Goal: Task Accomplishment & Management: Complete application form

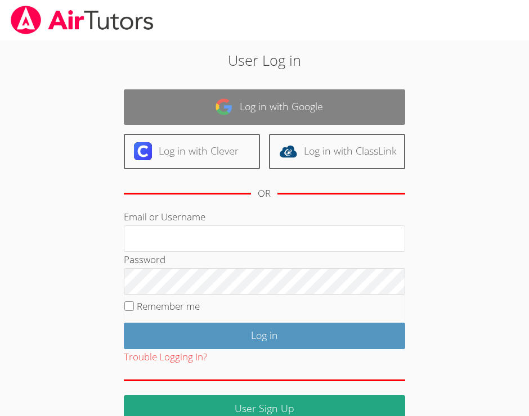
click at [298, 98] on link "Log in with Google" at bounding box center [264, 106] width 281 height 35
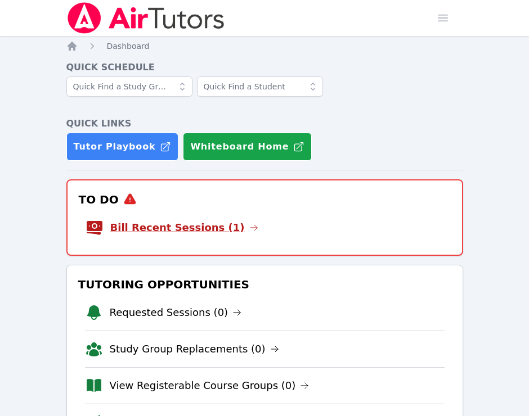
click at [188, 223] on link "Bill Recent Sessions (1)" at bounding box center [184, 228] width 148 height 16
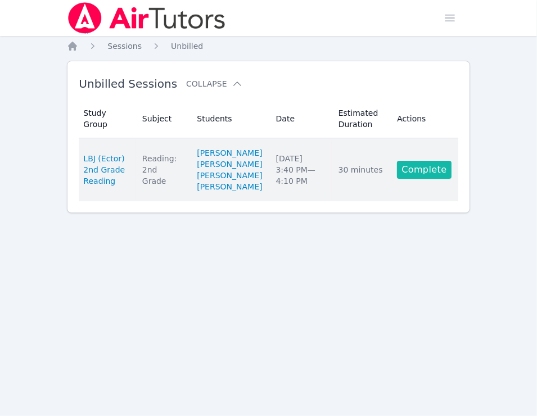
click at [436, 179] on link "Complete" at bounding box center [424, 170] width 54 height 18
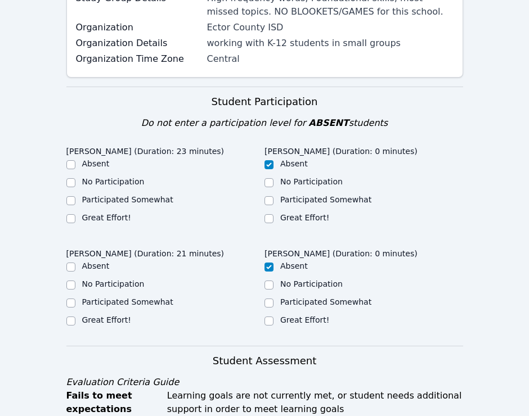
scroll to position [225, 0]
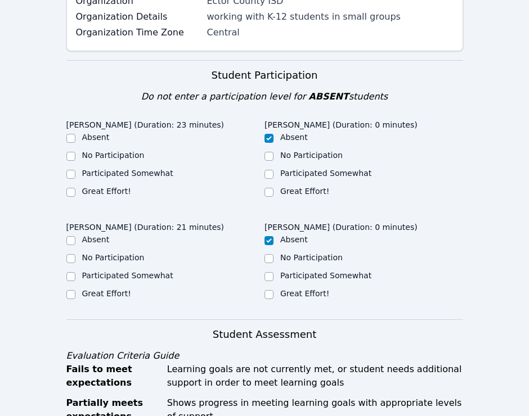
drag, startPoint x: 77, startPoint y: 190, endPoint x: 65, endPoint y: 194, distance: 12.6
click at [68, 194] on div "Great Effort!" at bounding box center [165, 193] width 199 height 14
click at [66, 194] on input "Great Effort!" at bounding box center [70, 192] width 9 height 9
checkbox input "true"
click at [73, 293] on input "Great Effort!" at bounding box center [70, 294] width 9 height 9
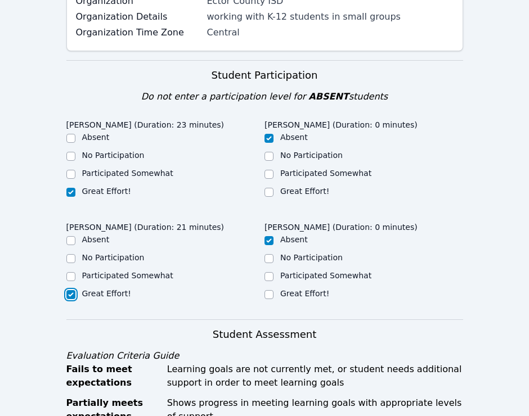
checkbox input "true"
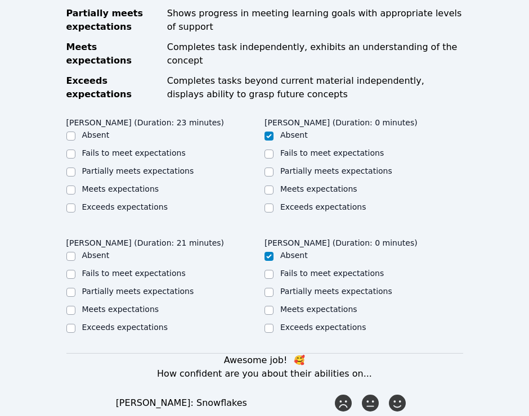
scroll to position [619, 0]
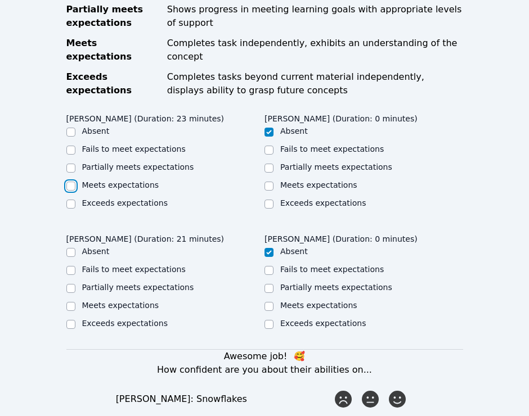
click at [70, 182] on input "Meets expectations" at bounding box center [70, 186] width 9 height 9
checkbox input "true"
click at [74, 302] on input "Meets expectations" at bounding box center [70, 306] width 9 height 9
checkbox input "true"
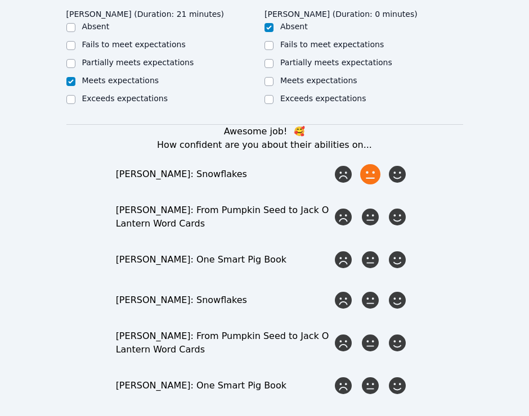
click at [379, 164] on icon at bounding box center [370, 174] width 20 height 20
click at [0, 0] on input "radio" at bounding box center [0, 0] width 0 height 0
click at [397, 207] on icon at bounding box center [397, 217] width 20 height 20
click at [0, 0] on input "radio" at bounding box center [0, 0] width 0 height 0
click at [366, 250] on icon at bounding box center [370, 260] width 20 height 20
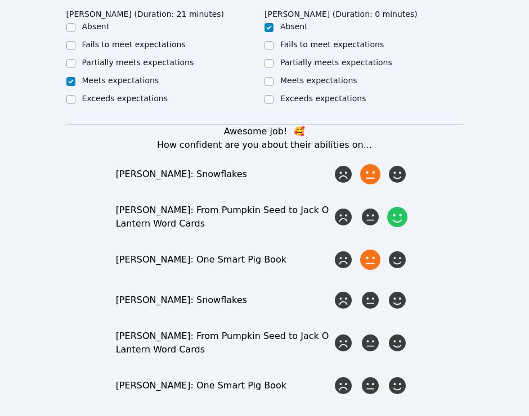
click at [0, 0] on input "radio" at bounding box center [0, 0] width 0 height 0
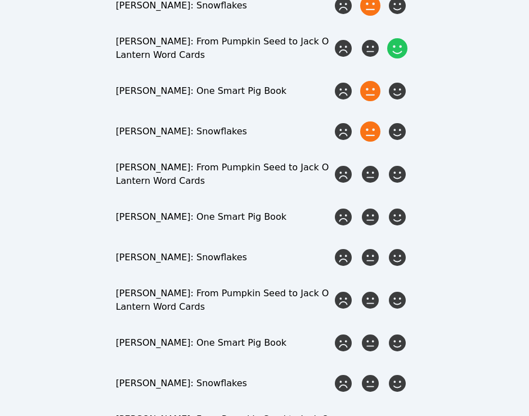
scroll to position [788, 0]
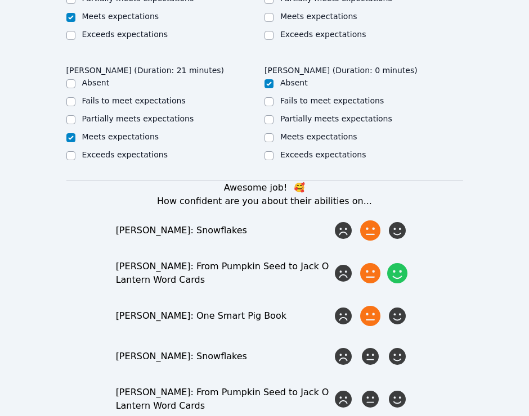
click at [368, 263] on icon at bounding box center [370, 273] width 20 height 20
click at [0, 0] on input "radio" at bounding box center [0, 0] width 0 height 0
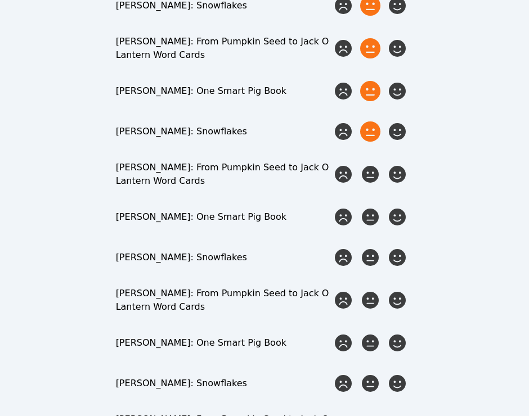
click at [367, 124] on icon at bounding box center [370, 132] width 20 height 20
click at [0, 0] on input "radio" at bounding box center [0, 0] width 0 height 0
click at [400, 164] on icon at bounding box center [397, 174] width 20 height 20
click at [0, 0] on input "radio" at bounding box center [0, 0] width 0 height 0
click at [373, 208] on icon at bounding box center [370, 217] width 20 height 20
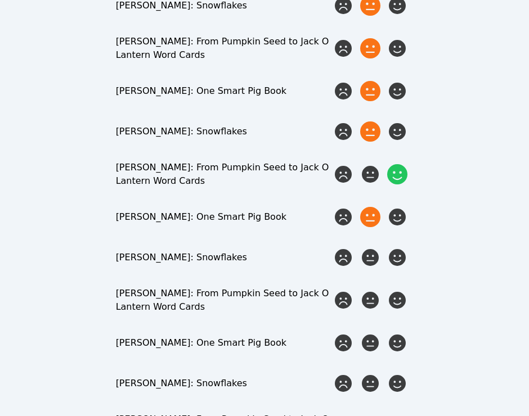
click at [0, 0] on input "radio" at bounding box center [0, 0] width 0 height 0
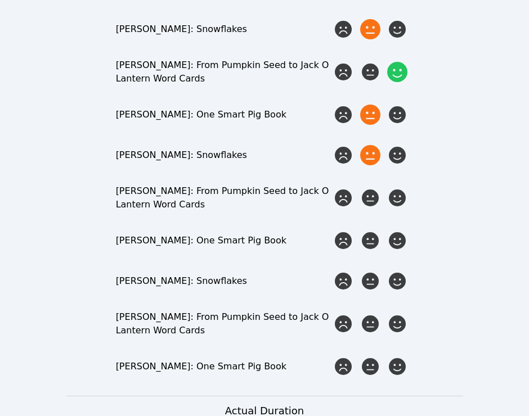
scroll to position [1126, 0]
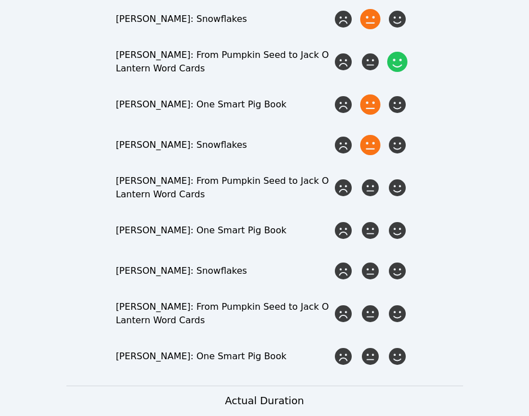
click at [364, 136] on icon at bounding box center [370, 145] width 20 height 20
click at [0, 0] on input "radio" at bounding box center [0, 0] width 0 height 0
click at [406, 181] on icon at bounding box center [397, 188] width 20 height 20
click at [0, 0] on input "radio" at bounding box center [0, 0] width 0 height 0
click at [365, 223] on icon at bounding box center [370, 231] width 20 height 20
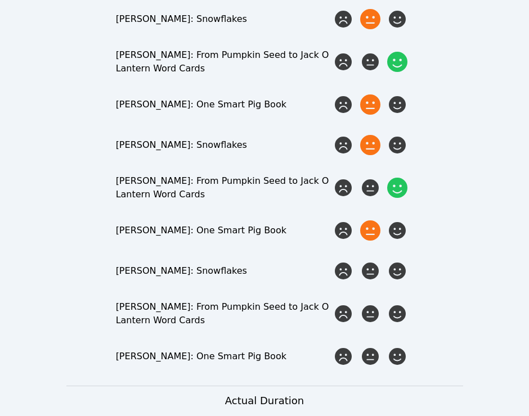
click at [0, 0] on input "radio" at bounding box center [0, 0] width 0 height 0
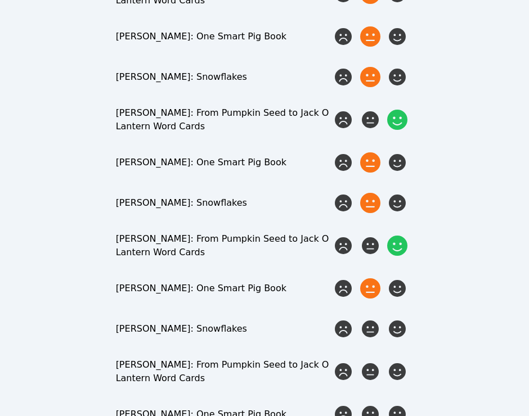
scroll to position [1013, 0]
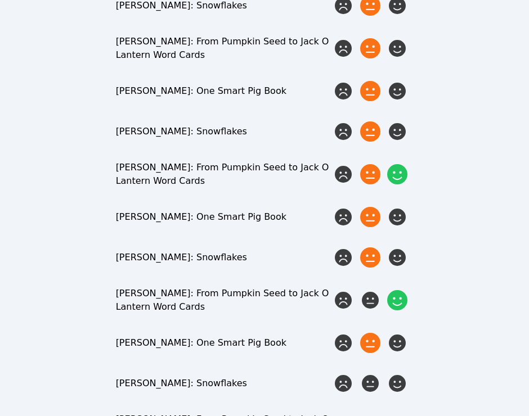
click at [374, 167] on icon at bounding box center [370, 174] width 20 height 20
click at [0, 0] on input "radio" at bounding box center [0, 0] width 0 height 0
click at [394, 164] on icon at bounding box center [397, 174] width 20 height 20
click at [0, 0] on input "radio" at bounding box center [0, 0] width 0 height 0
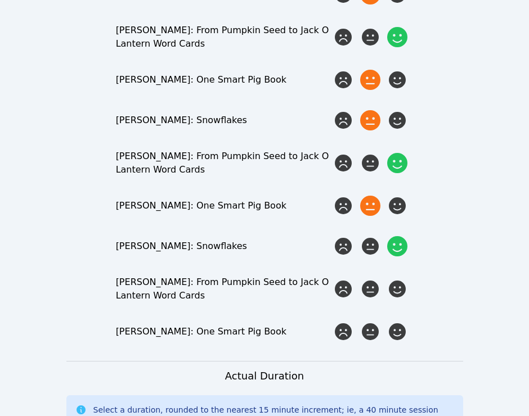
scroll to position [1182, 0]
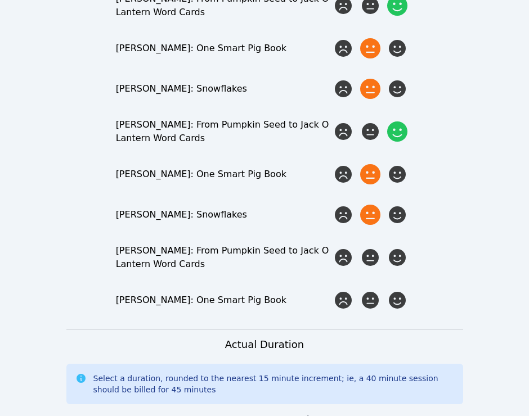
click at [362, 205] on icon at bounding box center [370, 215] width 20 height 20
click at [0, 0] on input "radio" at bounding box center [0, 0] width 0 height 0
click at [395, 250] on icon at bounding box center [397, 258] width 20 height 20
click at [0, 0] on input "radio" at bounding box center [0, 0] width 0 height 0
click at [377, 291] on icon at bounding box center [370, 300] width 20 height 20
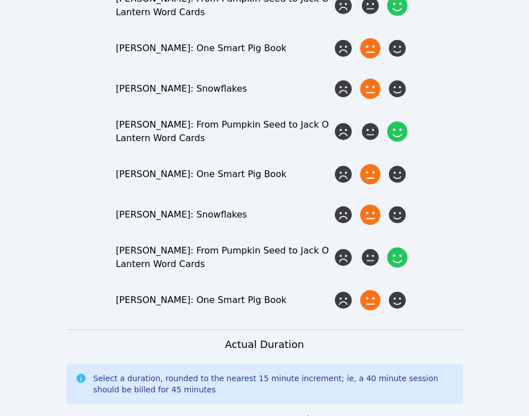
click at [0, 0] on input "radio" at bounding box center [0, 0] width 0 height 0
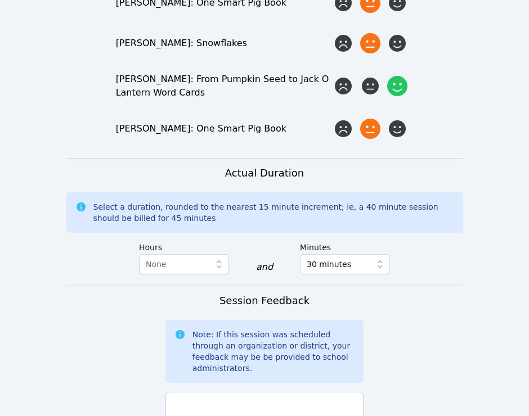
scroll to position [1463, 0]
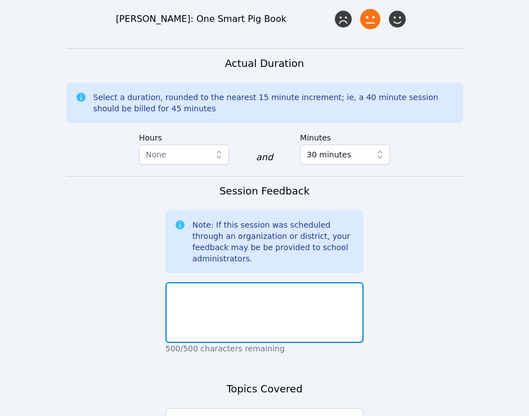
click at [259, 283] on textarea at bounding box center [264, 313] width 199 height 61
type textarea "Super hard working and focused"
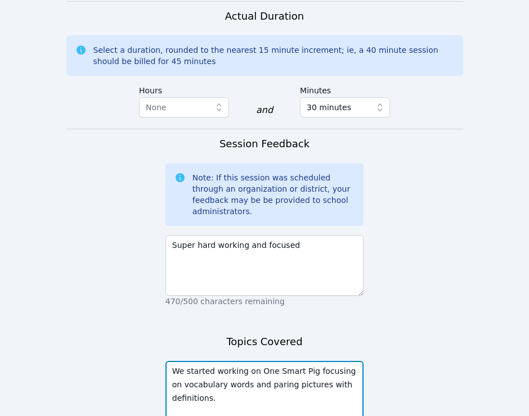
scroll to position [1599, 0]
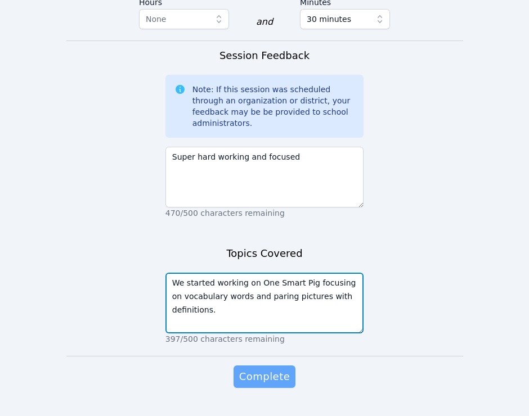
type textarea "We started working on One Smart Pig focusing on vocabulary words and paring pic…"
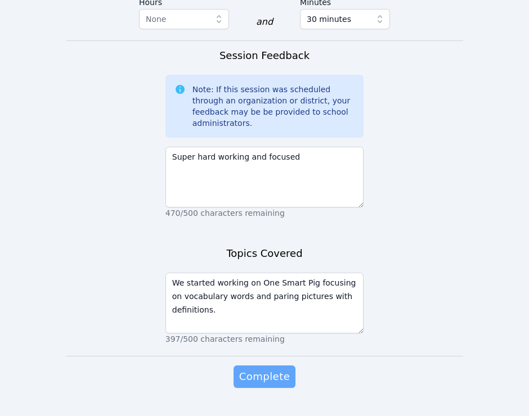
click at [260, 369] on span "Complete" at bounding box center [264, 377] width 51 height 16
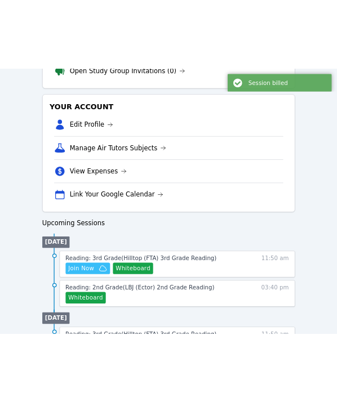
scroll to position [338, 0]
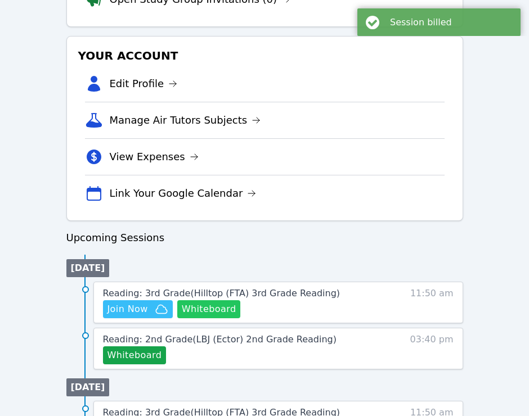
click at [221, 311] on button "Whiteboard" at bounding box center [209, 310] width 64 height 18
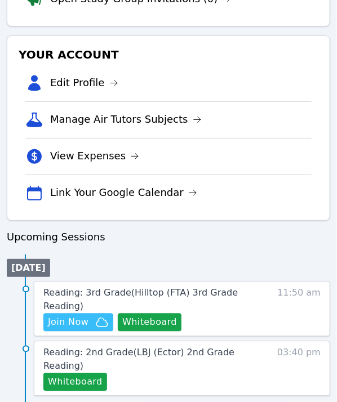
scroll to position [394, 0]
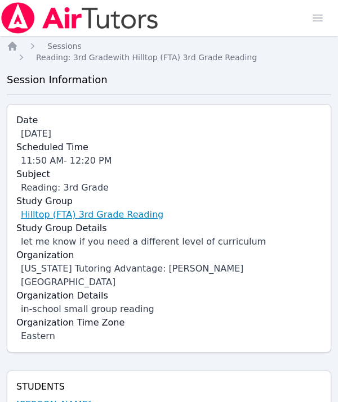
click at [71, 208] on link "Hilltop (FTA) 3rd Grade Reading" at bounding box center [92, 215] width 142 height 14
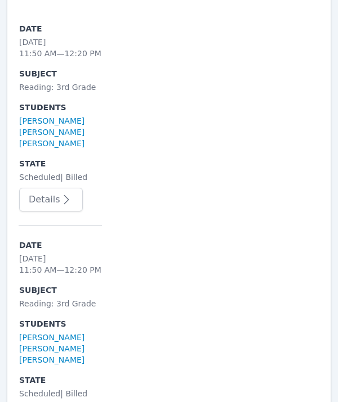
scroll to position [3264, 0]
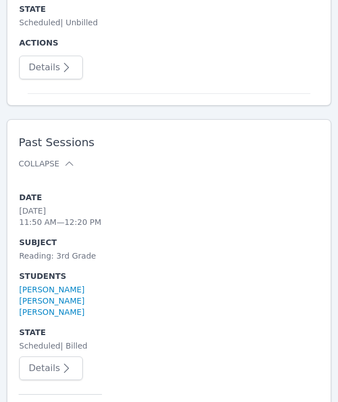
click at [61, 362] on icon "button" at bounding box center [67, 369] width 14 height 14
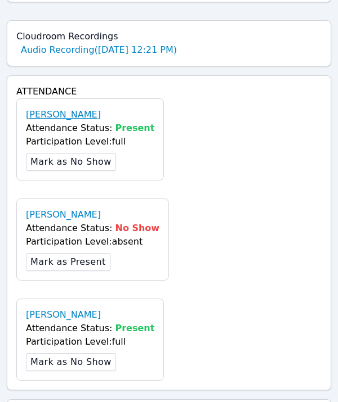
scroll to position [900, 0]
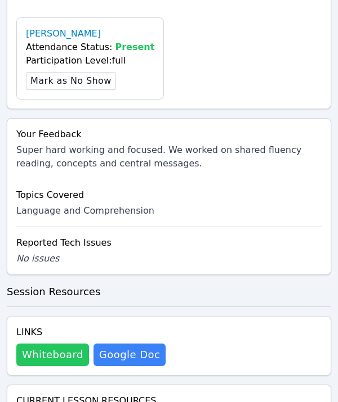
click at [50, 344] on button "Whiteboard" at bounding box center [52, 355] width 73 height 23
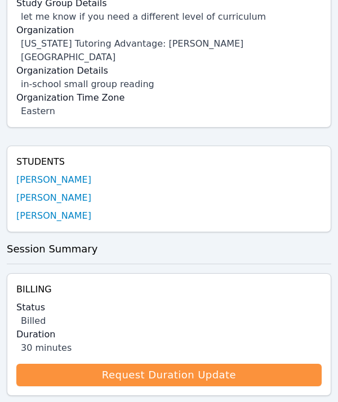
scroll to position [0, 0]
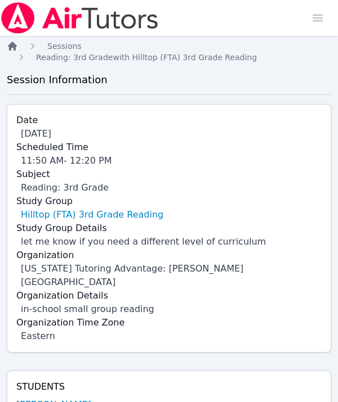
click at [11, 48] on icon "Breadcrumb" at bounding box center [12, 46] width 9 height 9
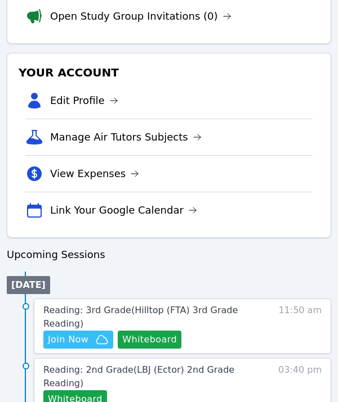
scroll to position [450, 0]
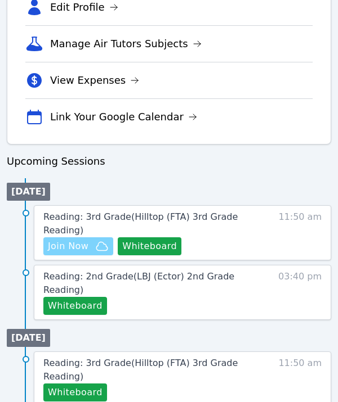
click at [79, 240] on span "Join Now" at bounding box center [68, 247] width 41 height 14
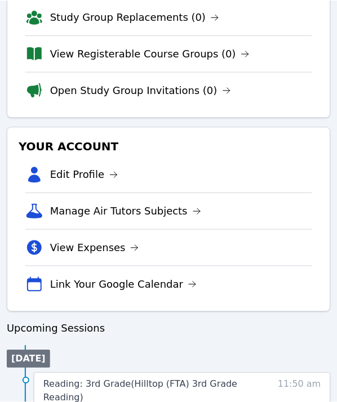
scroll to position [0, 0]
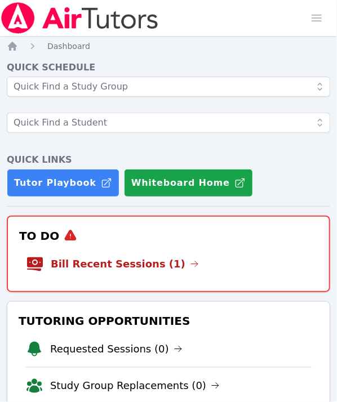
click at [134, 263] on link "Bill Recent Sessions (1)" at bounding box center [125, 264] width 148 height 16
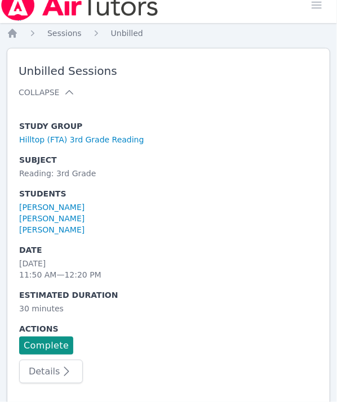
scroll to position [20, 0]
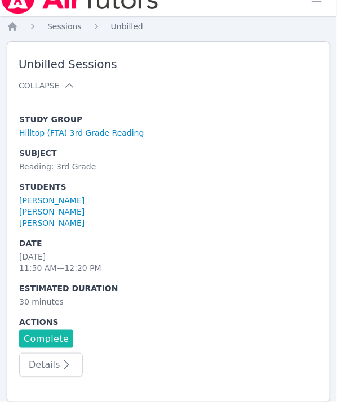
click at [56, 336] on link "Complete" at bounding box center [46, 339] width 54 height 18
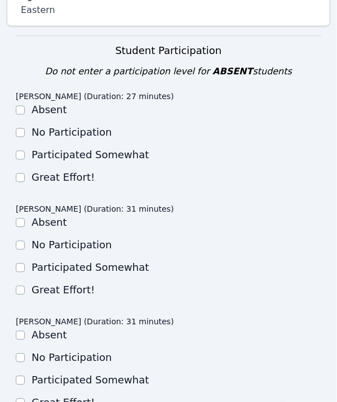
scroll to position [357, 0]
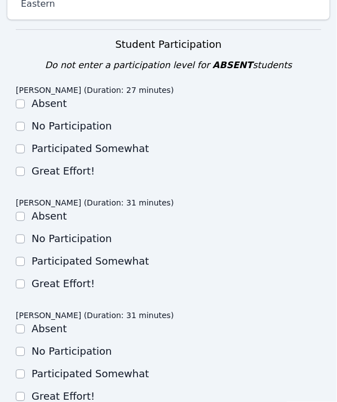
click at [16, 165] on div at bounding box center [20, 172] width 9 height 14
click at [29, 165] on div "Great Effort!" at bounding box center [168, 172] width 305 height 14
click at [22, 167] on input "Great Effort!" at bounding box center [20, 171] width 9 height 9
checkbox input "true"
click at [17, 280] on input "Great Effort!" at bounding box center [20, 284] width 9 height 9
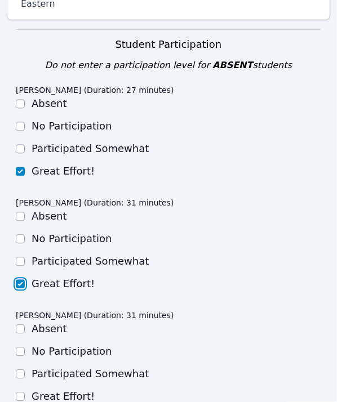
checkbox input "true"
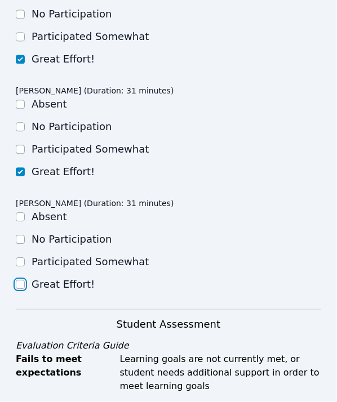
click at [20, 280] on input "Great Effort!" at bounding box center [20, 284] width 9 height 9
checkbox input "true"
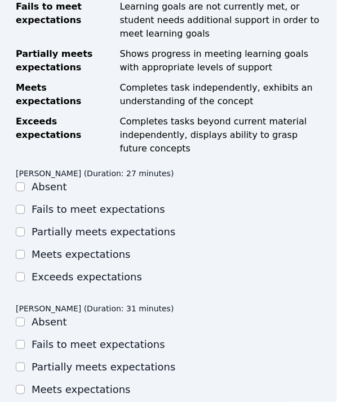
scroll to position [864, 0]
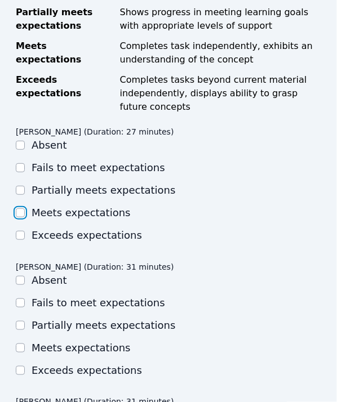
click at [19, 208] on input "Meets expectations" at bounding box center [20, 212] width 9 height 9
checkbox input "true"
click at [21, 343] on input "Meets expectations" at bounding box center [20, 347] width 9 height 9
checkbox input "true"
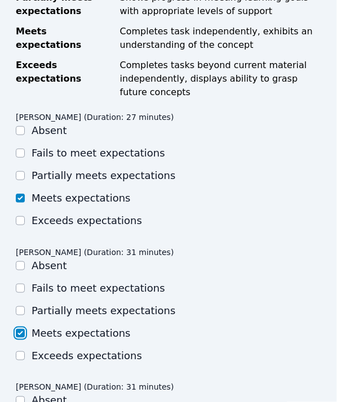
scroll to position [1033, 0]
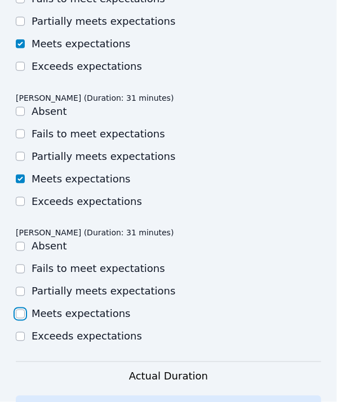
click at [20, 310] on input "Meets expectations" at bounding box center [20, 314] width 9 height 9
checkbox input "true"
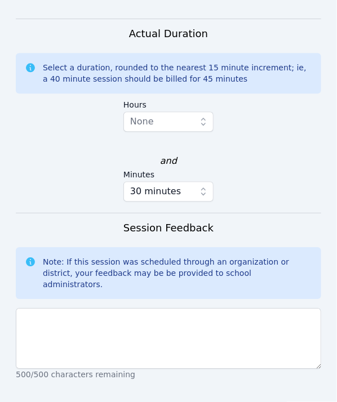
scroll to position [1486, 0]
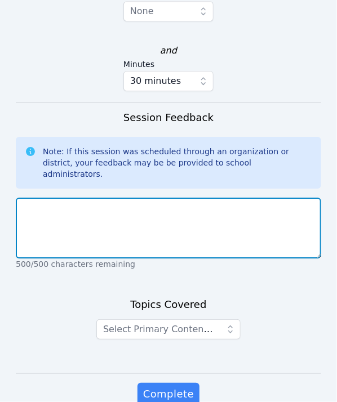
click at [120, 198] on textarea at bounding box center [168, 228] width 305 height 61
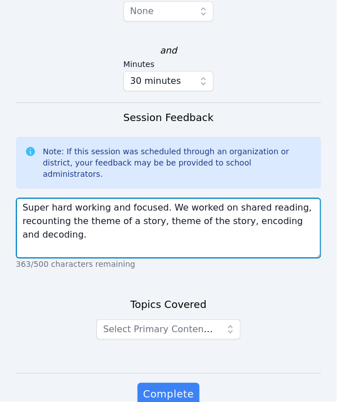
type textarea "Super hard working and focused. We worked on shared reading, recounting the the…"
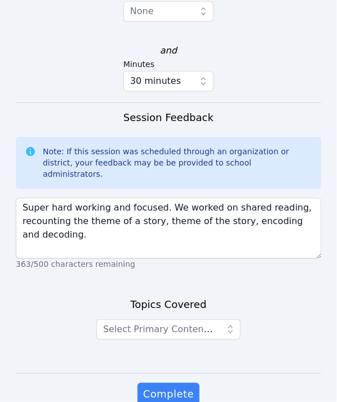
click at [180, 297] on div "Topics Covered Select Primary Content Focus" at bounding box center [168, 335] width 305 height 77
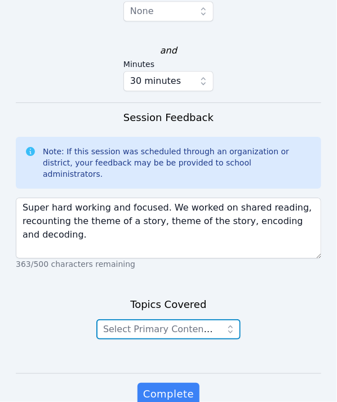
click at [180, 324] on span "Select Primary Content Focus" at bounding box center [169, 329] width 133 height 11
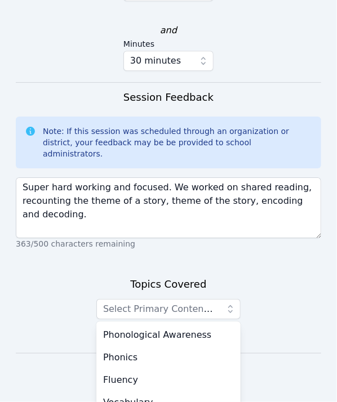
scroll to position [1517, 0]
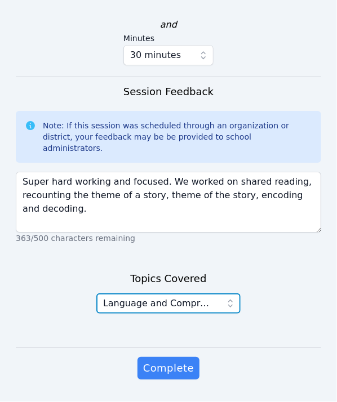
scroll to position [1486, 0]
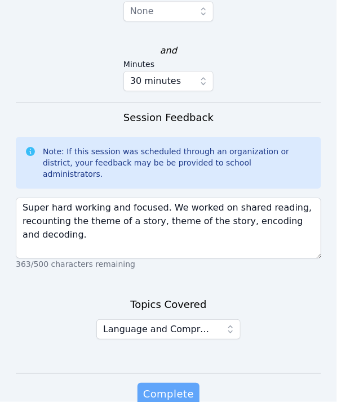
click at [168, 386] on span "Complete" at bounding box center [168, 394] width 51 height 16
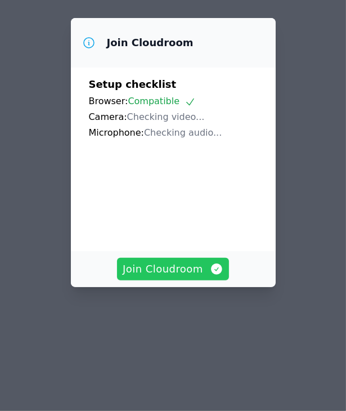
click at [176, 261] on span "Join Cloudroom" at bounding box center [173, 269] width 101 height 16
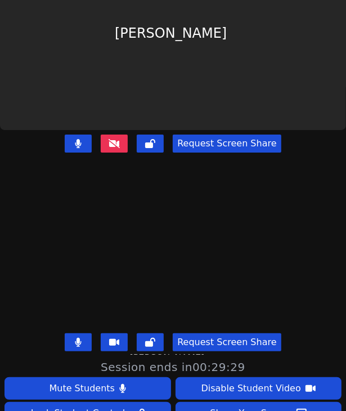
click at [113, 135] on button at bounding box center [114, 144] width 27 height 18
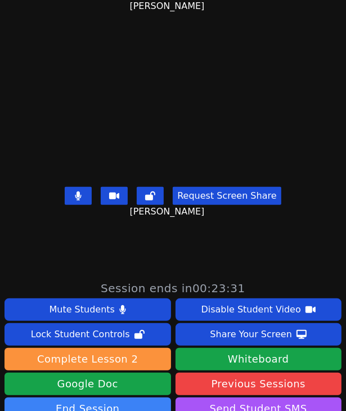
scroll to position [224, 0]
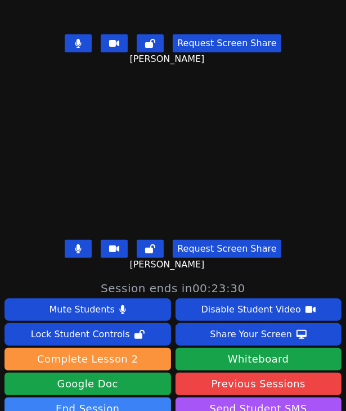
click at [86, 37] on button at bounding box center [78, 43] width 27 height 18
click at [71, 240] on button at bounding box center [78, 249] width 27 height 18
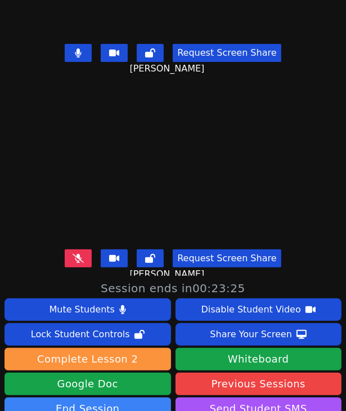
scroll to position [0, 0]
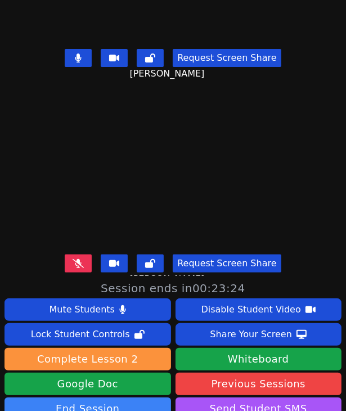
click at [84, 51] on button at bounding box center [78, 58] width 27 height 18
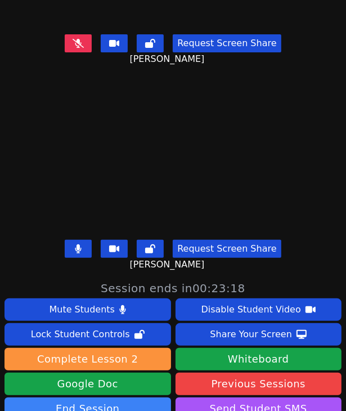
click at [83, 240] on button at bounding box center [78, 249] width 27 height 18
click at [83, 37] on button at bounding box center [78, 43] width 27 height 18
click at [82, 37] on button at bounding box center [78, 43] width 27 height 18
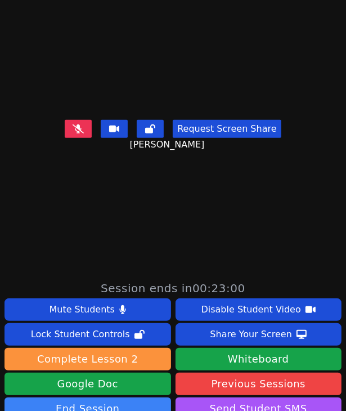
scroll to position [0, 0]
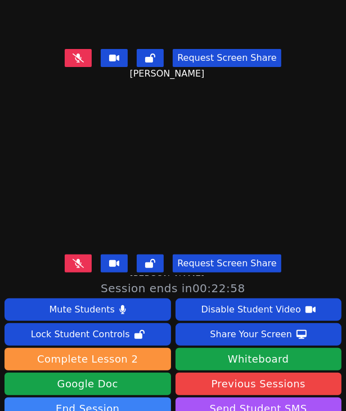
click at [73, 53] on icon at bounding box center [78, 57] width 11 height 9
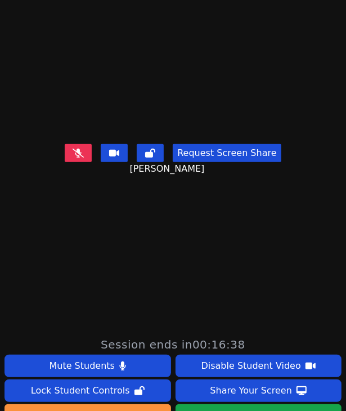
scroll to position [169, 0]
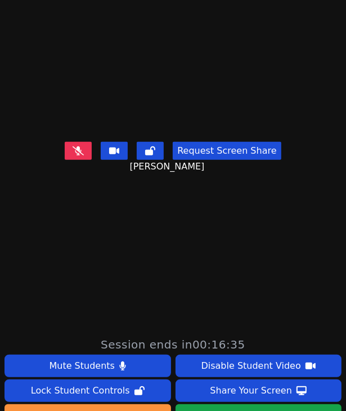
click at [83, 142] on button at bounding box center [78, 151] width 27 height 18
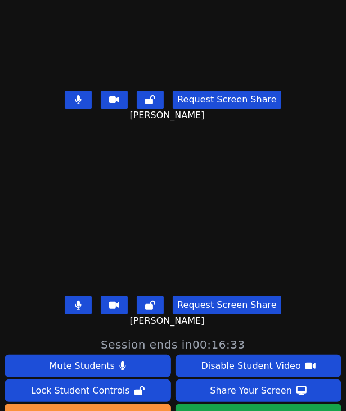
click at [70, 297] on button at bounding box center [78, 305] width 27 height 18
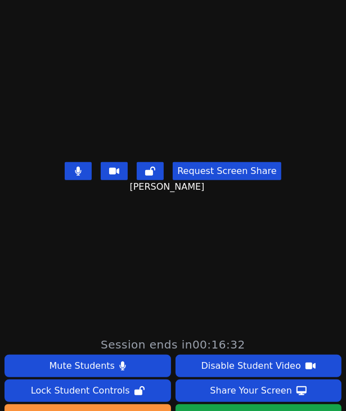
scroll to position [0, 0]
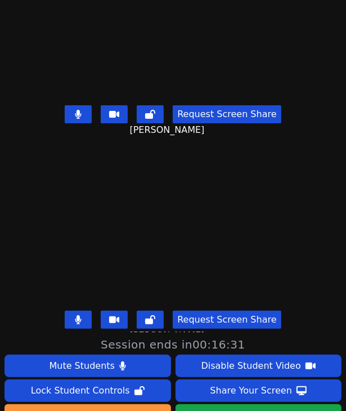
click at [82, 108] on button at bounding box center [78, 114] width 27 height 18
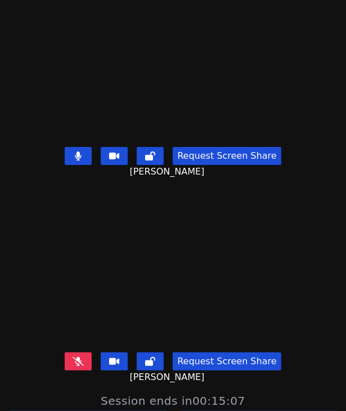
scroll to position [55, 0]
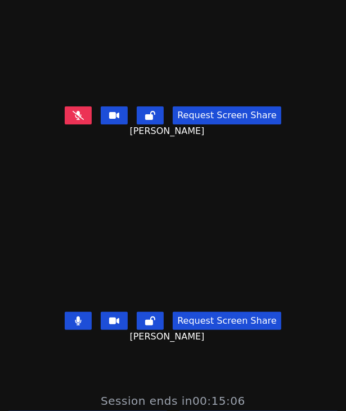
click at [74, 111] on icon at bounding box center [78, 115] width 11 height 9
click at [83, 317] on button at bounding box center [78, 321] width 27 height 18
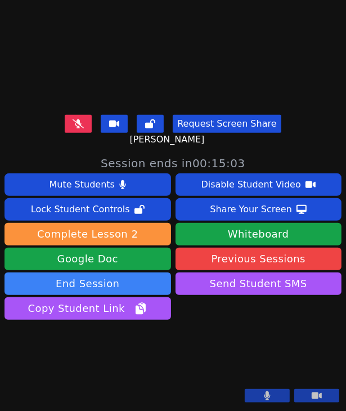
scroll to position [360, 0]
click at [75, 119] on icon at bounding box center [78, 123] width 11 height 9
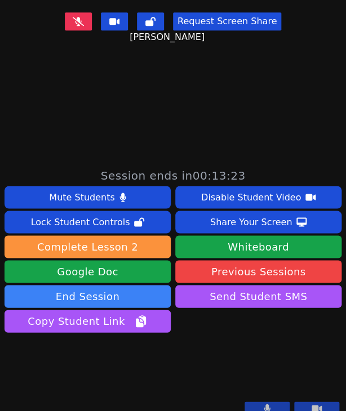
scroll to position [56, 0]
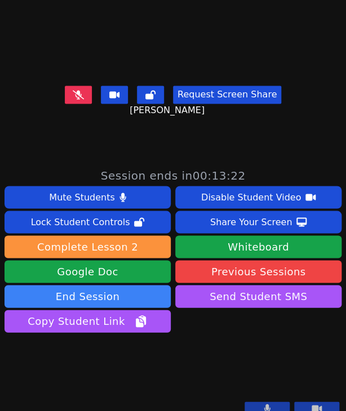
click at [73, 90] on icon at bounding box center [78, 94] width 11 height 9
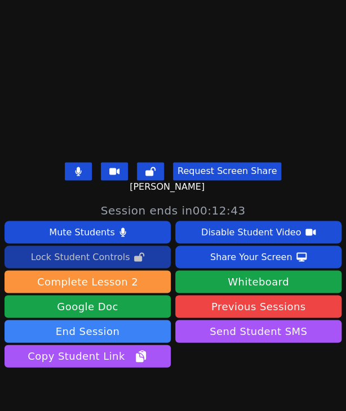
scroll to position [79, 0]
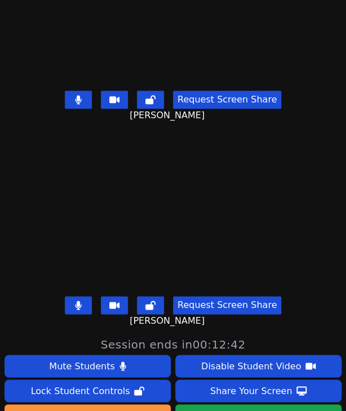
click at [80, 296] on button at bounding box center [78, 305] width 27 height 18
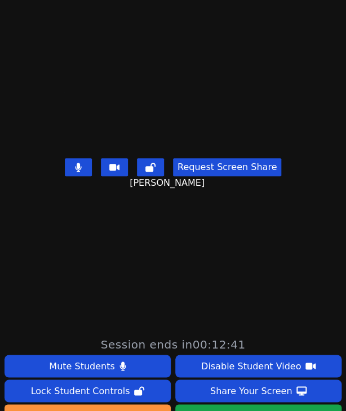
scroll to position [0, 0]
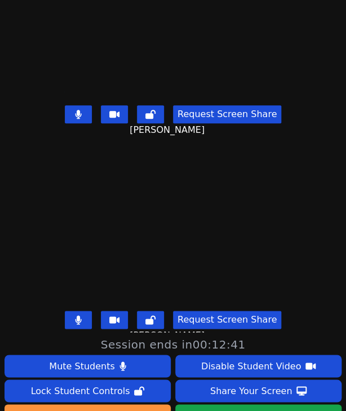
click at [74, 105] on button at bounding box center [78, 114] width 27 height 18
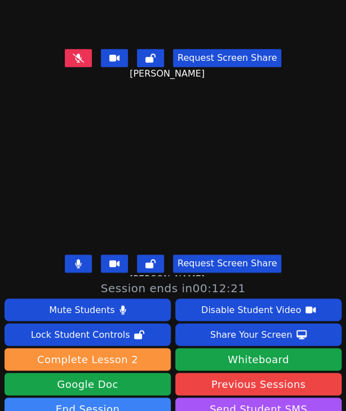
click at [84, 52] on button at bounding box center [78, 58] width 27 height 18
click at [85, 254] on button at bounding box center [78, 263] width 27 height 18
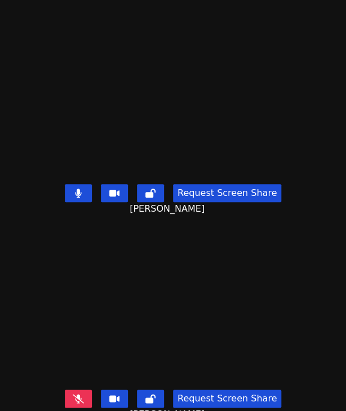
scroll to position [223, 0]
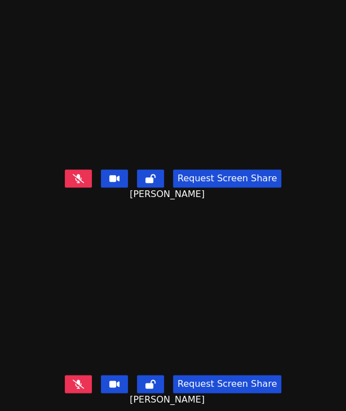
click at [80, 379] on icon at bounding box center [78, 383] width 11 height 9
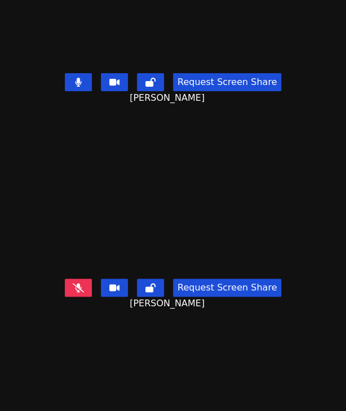
click at [71, 73] on button at bounding box center [78, 82] width 27 height 18
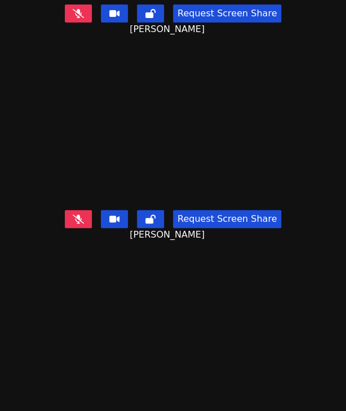
scroll to position [223, 0]
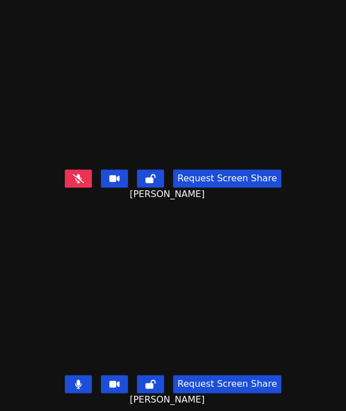
click at [73, 174] on icon at bounding box center [78, 178] width 11 height 9
click at [77, 379] on icon at bounding box center [78, 383] width 6 height 9
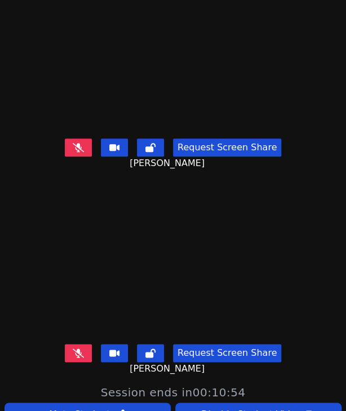
scroll to position [0, 0]
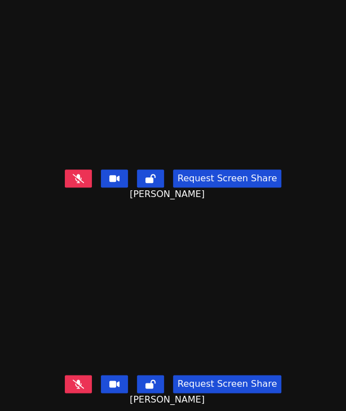
click at [78, 174] on icon at bounding box center [78, 178] width 11 height 9
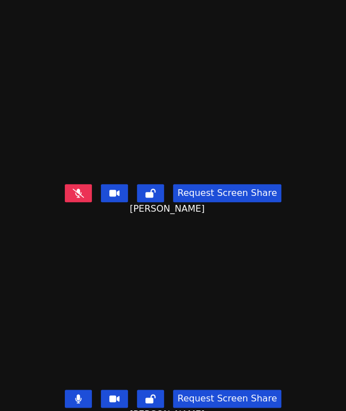
click at [80, 189] on icon at bounding box center [78, 193] width 11 height 9
click at [79, 389] on button at bounding box center [78, 398] width 27 height 18
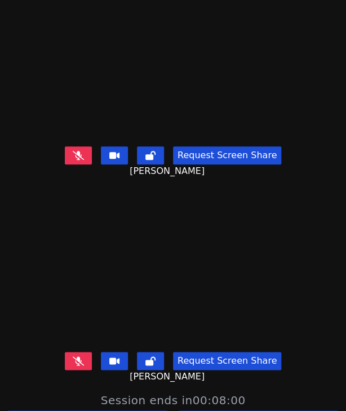
scroll to position [23, 0]
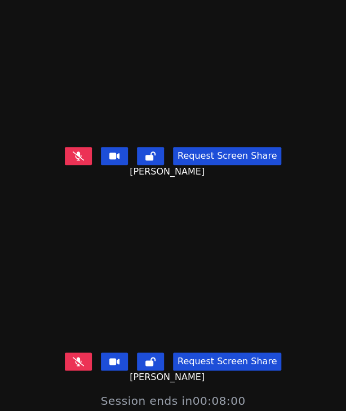
click at [78, 357] on icon at bounding box center [78, 361] width 11 height 9
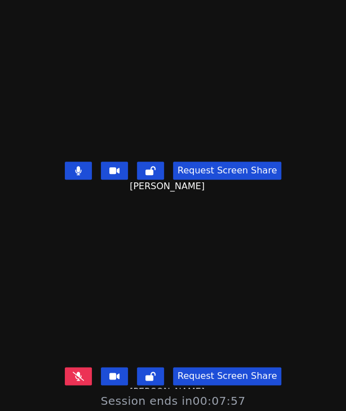
click at [86, 162] on button at bounding box center [78, 171] width 27 height 18
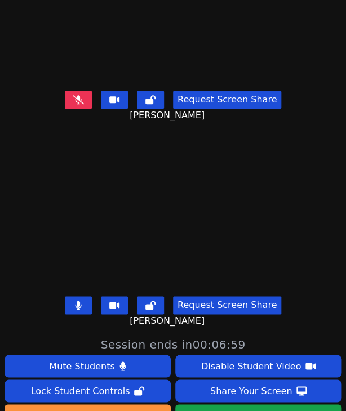
scroll to position [79, 0]
click at [66, 91] on button at bounding box center [78, 100] width 27 height 18
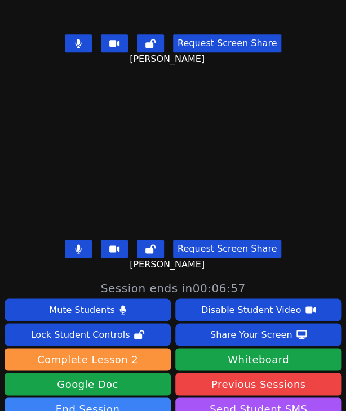
click at [75, 244] on icon at bounding box center [78, 248] width 6 height 9
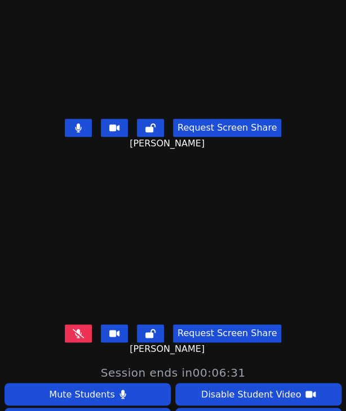
scroll to position [23, 0]
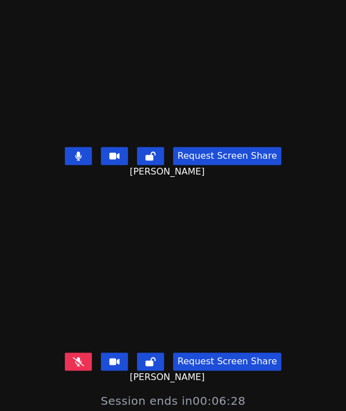
click at [81, 148] on button at bounding box center [78, 156] width 27 height 18
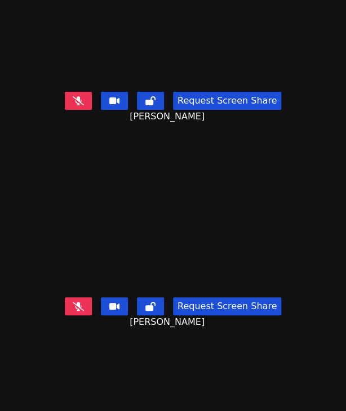
scroll to position [0, 0]
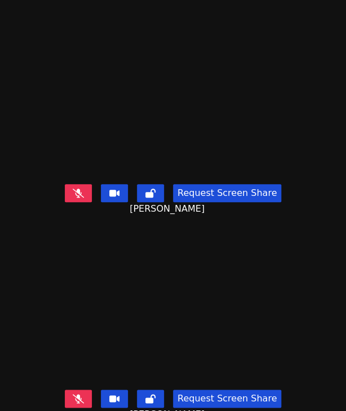
click at [74, 189] on icon at bounding box center [78, 193] width 11 height 9
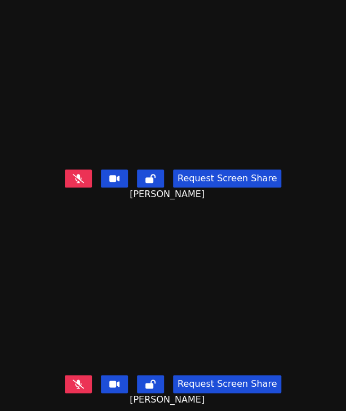
click at [73, 379] on icon at bounding box center [78, 383] width 11 height 9
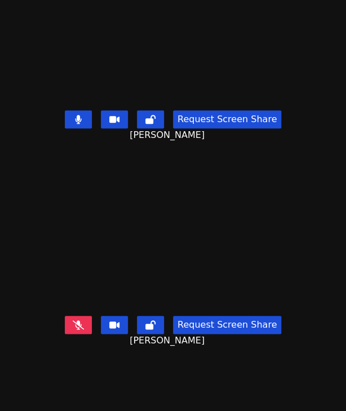
scroll to position [0, 0]
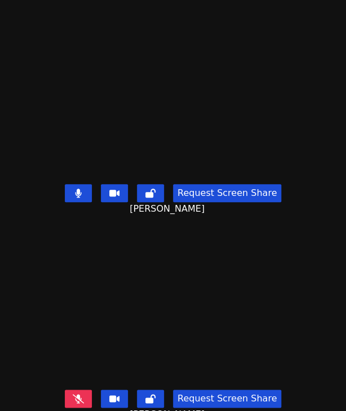
click at [72, 185] on button at bounding box center [78, 193] width 27 height 18
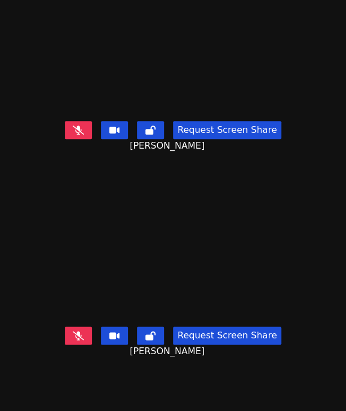
scroll to position [113, 0]
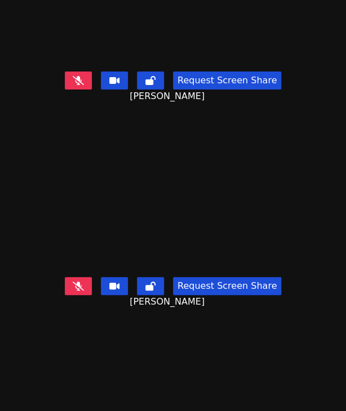
click at [73, 281] on icon at bounding box center [78, 285] width 11 height 9
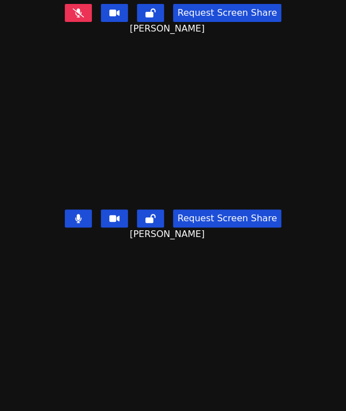
scroll to position [223, 0]
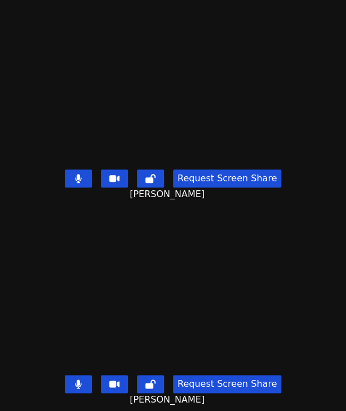
click at [85, 375] on button at bounding box center [78, 384] width 27 height 18
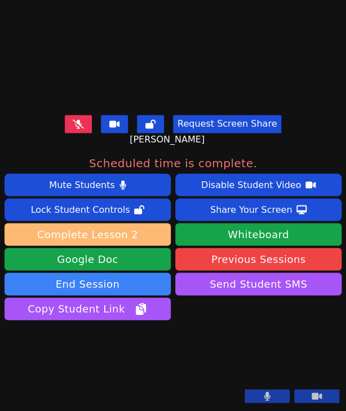
scroll to position [135, 0]
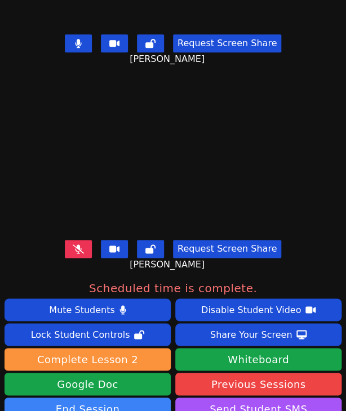
click at [77, 244] on icon at bounding box center [78, 248] width 11 height 9
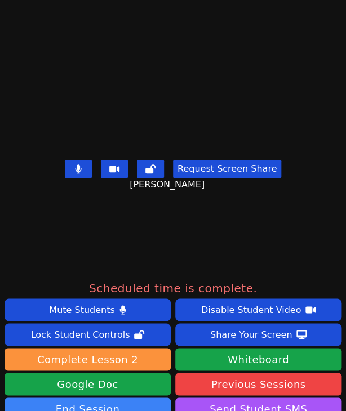
scroll to position [0, 0]
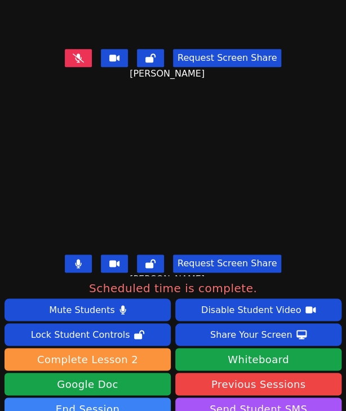
click at [73, 53] on icon at bounding box center [78, 57] width 11 height 9
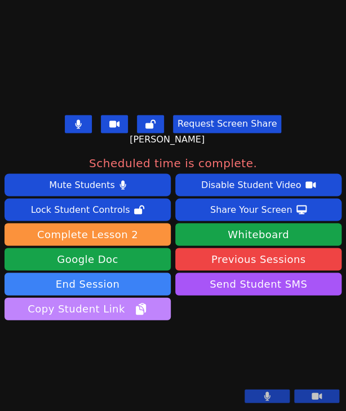
scroll to position [360, 0]
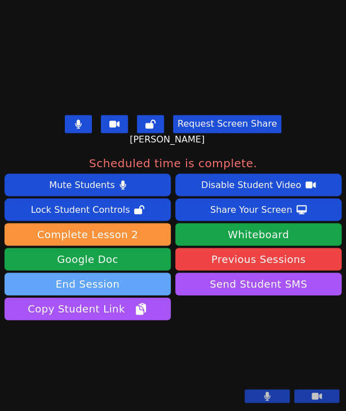
click at [96, 272] on button "End Session" at bounding box center [88, 283] width 166 height 23
